Goal: Transaction & Acquisition: Purchase product/service

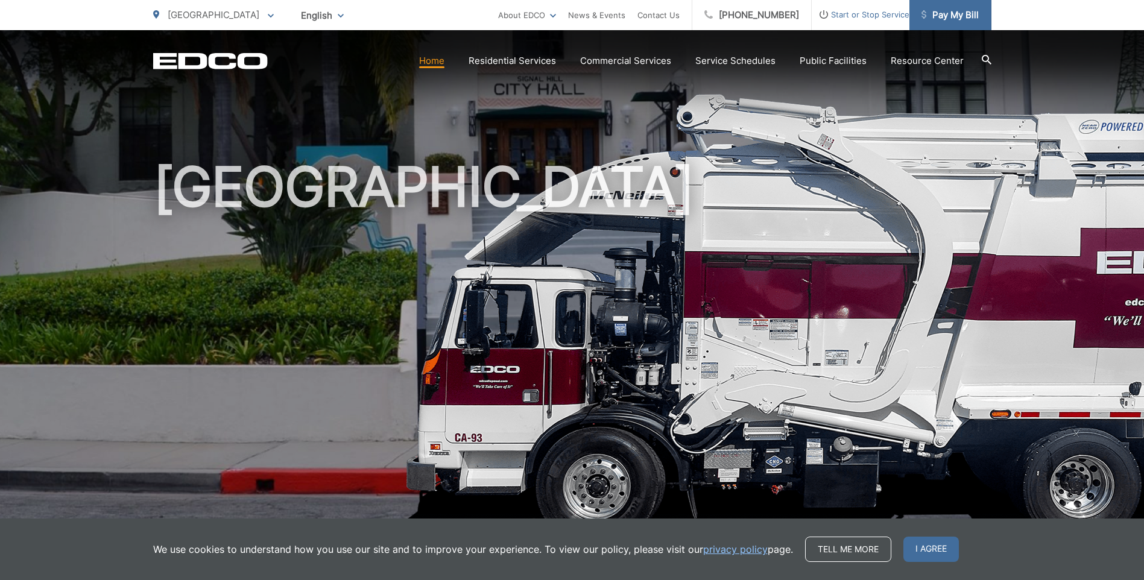
click at [947, 23] on link "Pay My Bill" at bounding box center [950, 15] width 82 height 30
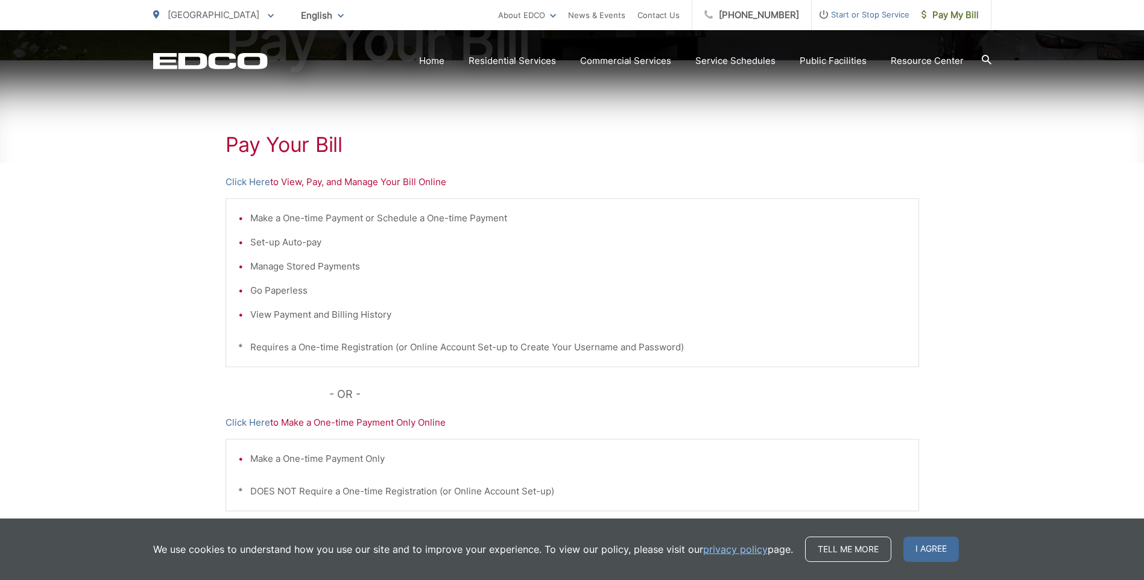
scroll to position [121, 0]
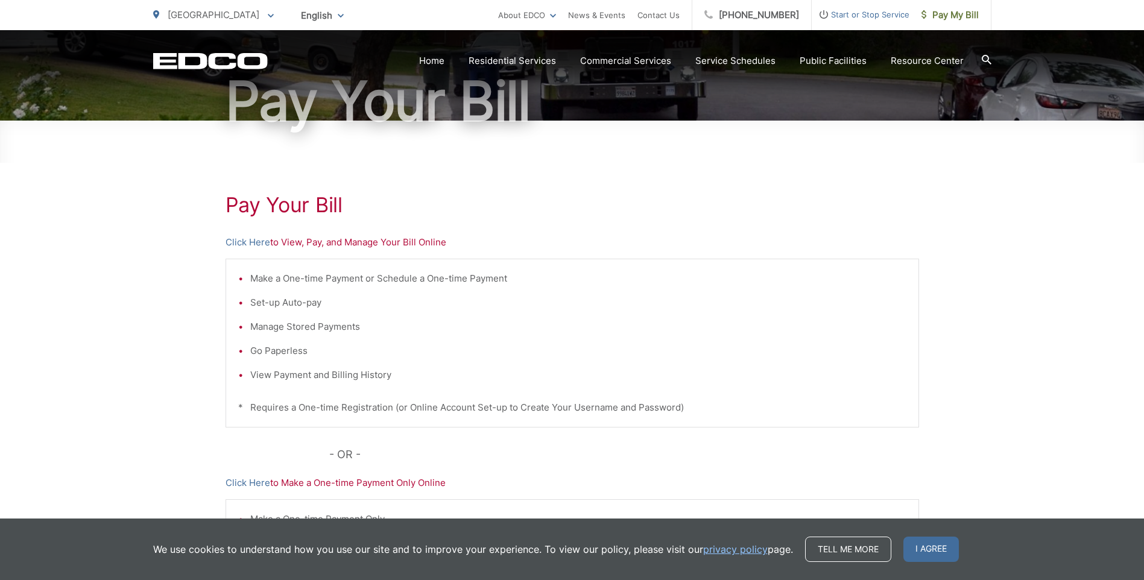
click at [295, 244] on p "Click Here to View, Pay, and Manage Your Bill Online" at bounding box center [571, 242] width 693 height 14
click at [253, 242] on link "Click Here" at bounding box center [247, 242] width 45 height 14
